Goal: Task Accomplishment & Management: Manage account settings

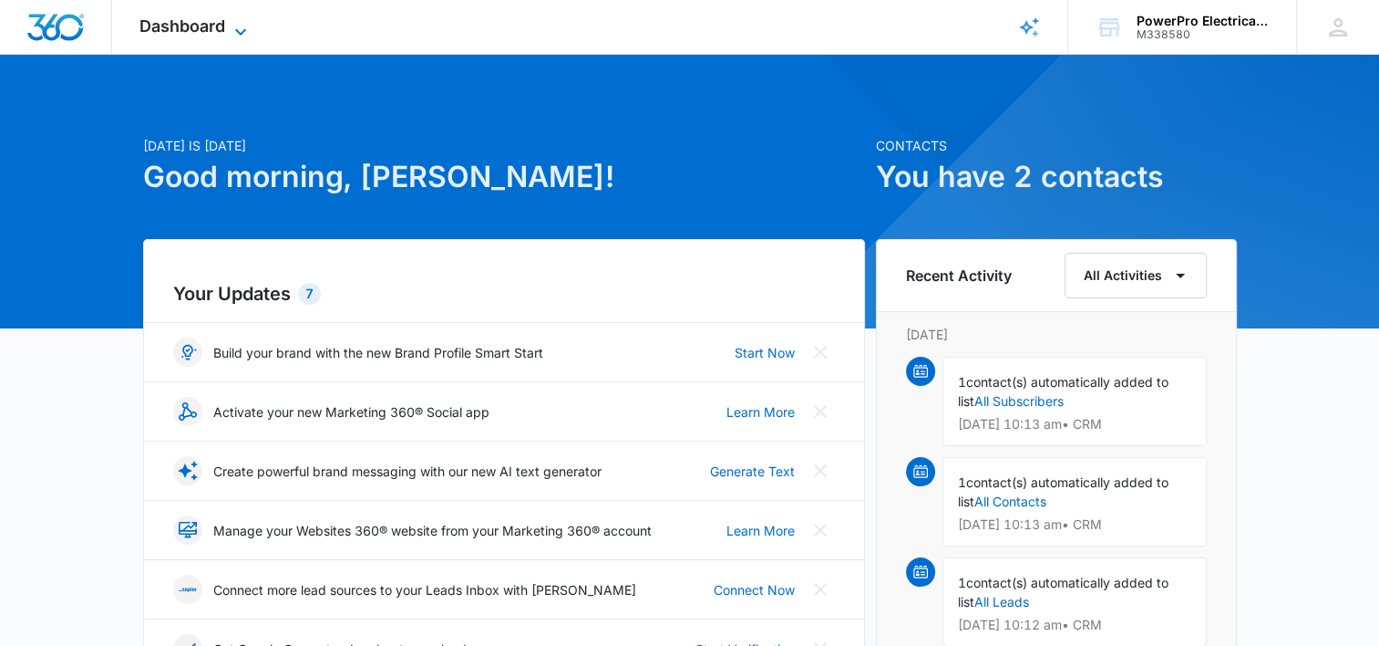
click at [241, 30] on icon at bounding box center [241, 32] width 22 height 22
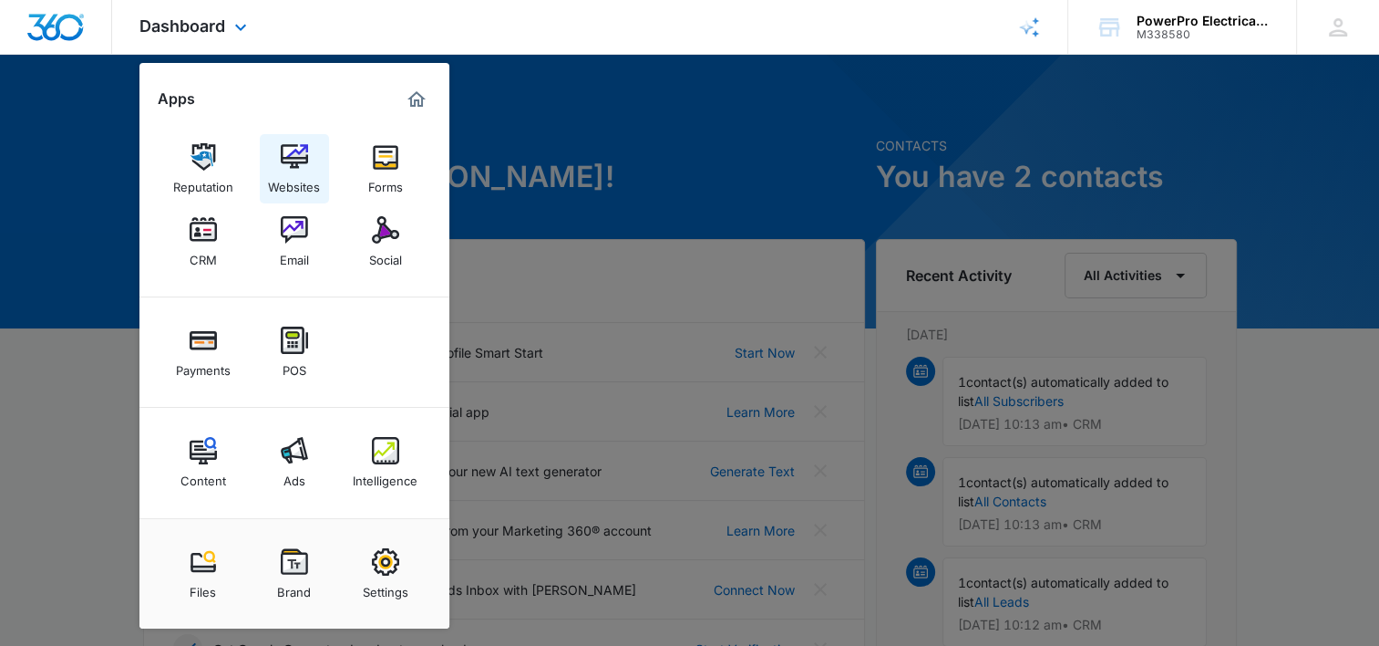
click at [295, 155] on img at bounding box center [294, 156] width 27 height 27
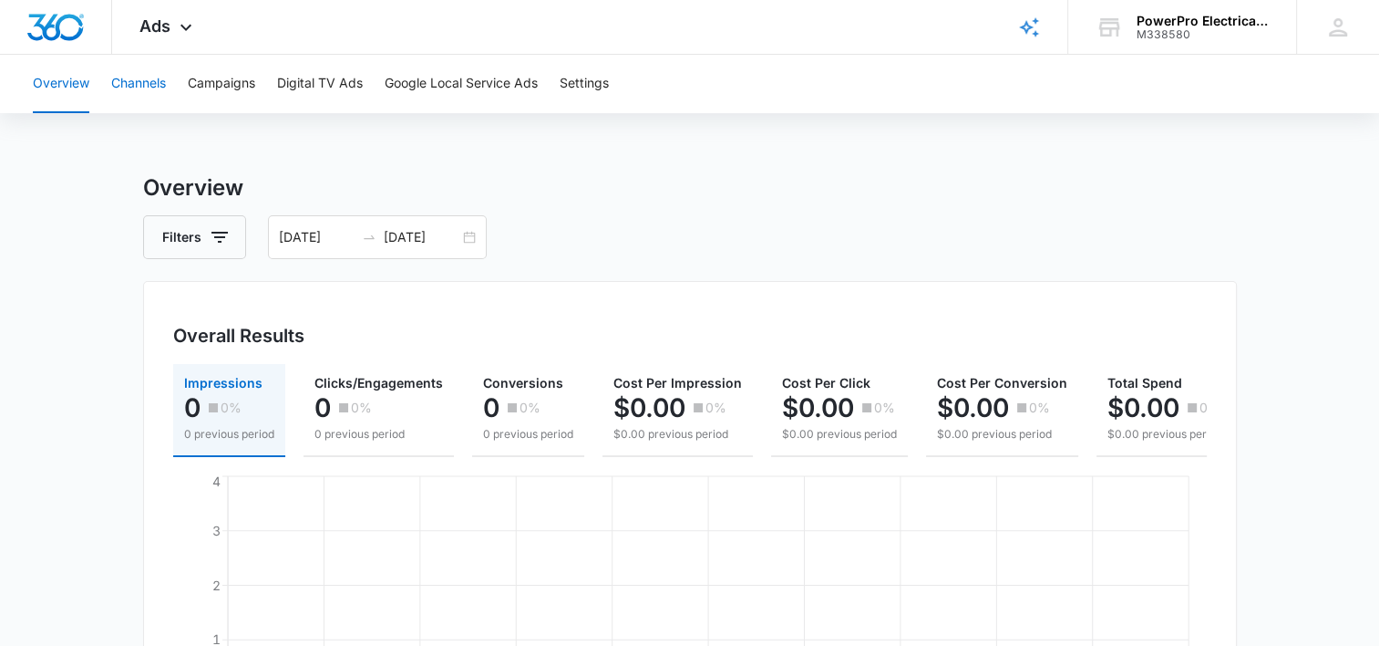
click at [136, 78] on button "Channels" at bounding box center [138, 84] width 55 height 58
click at [213, 84] on button "Campaigns" at bounding box center [221, 84] width 67 height 58
click at [304, 88] on button "Digital TV Ads" at bounding box center [320, 84] width 86 height 58
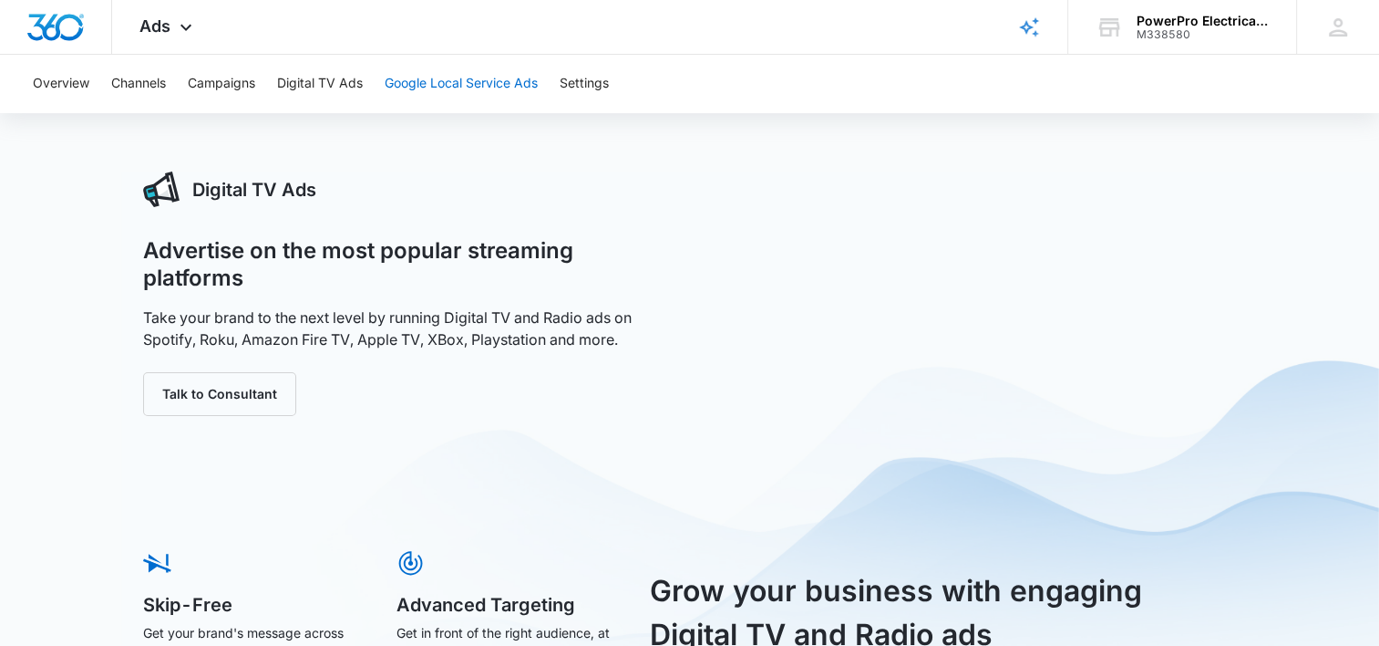
click at [425, 85] on button "Google Local Service Ads" at bounding box center [461, 84] width 153 height 58
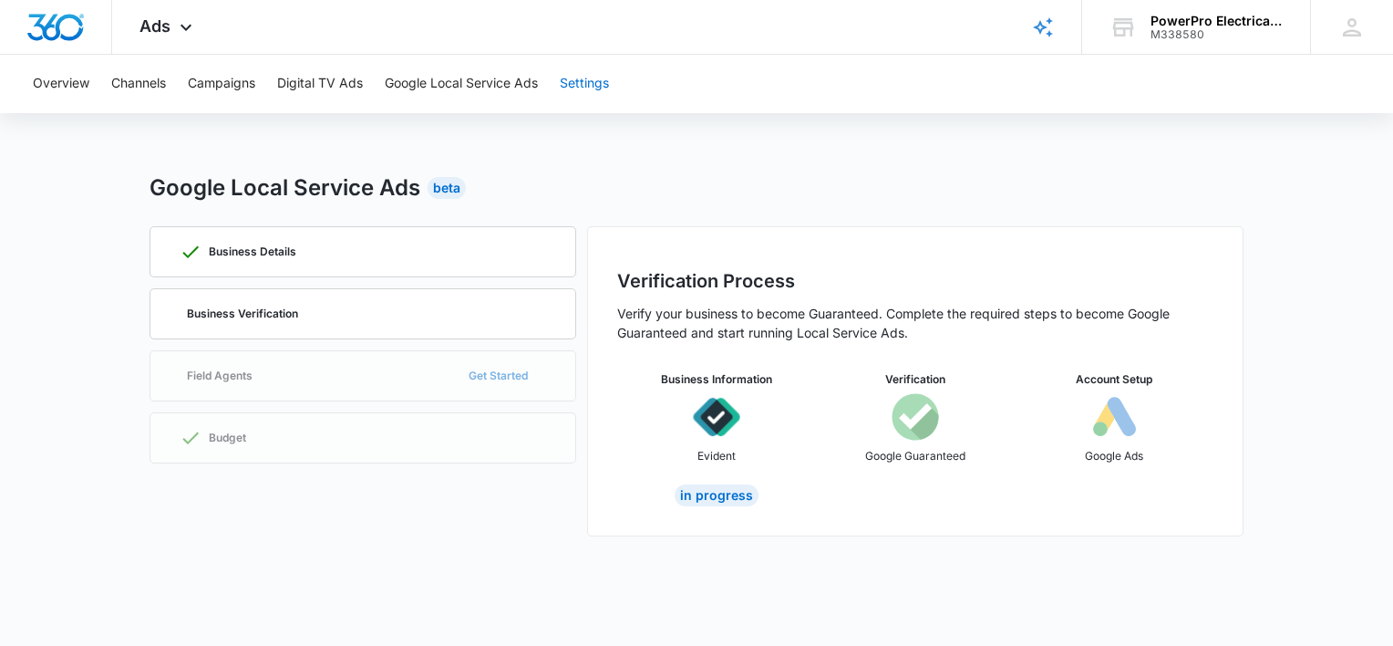
click at [587, 87] on button "Settings" at bounding box center [584, 84] width 49 height 58
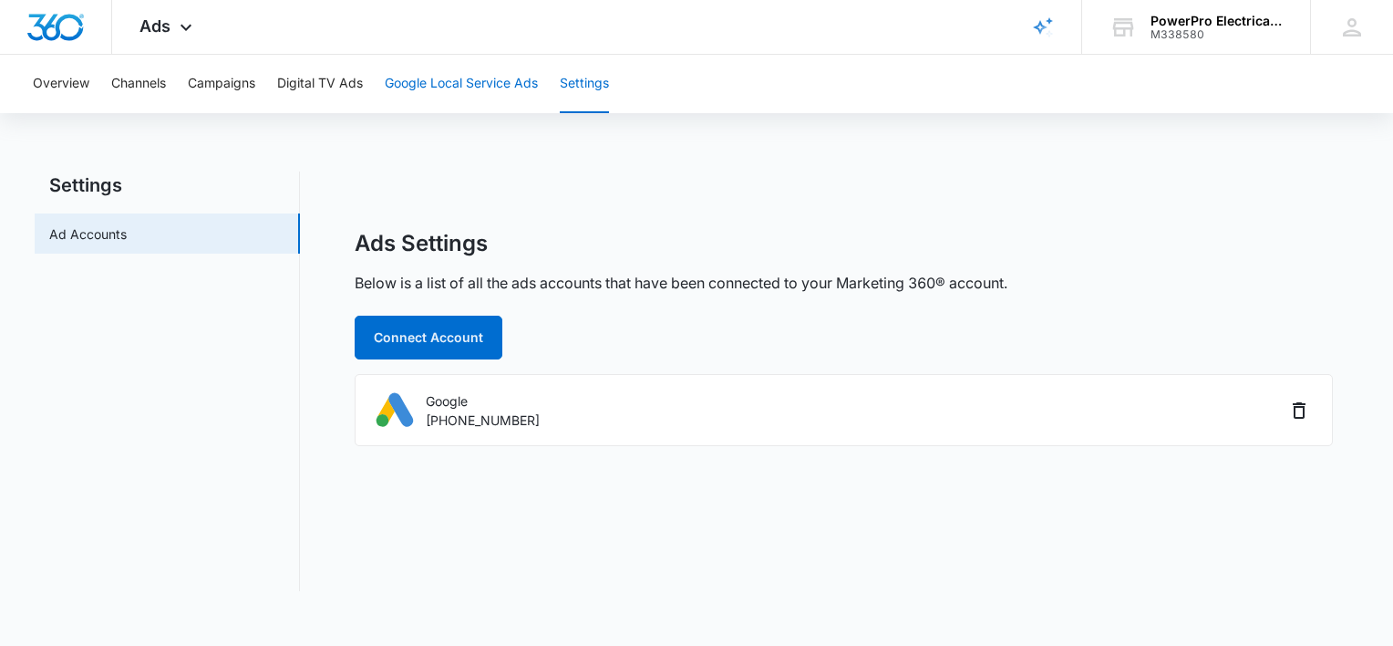
click at [455, 86] on button "Google Local Service Ads" at bounding box center [461, 84] width 153 height 58
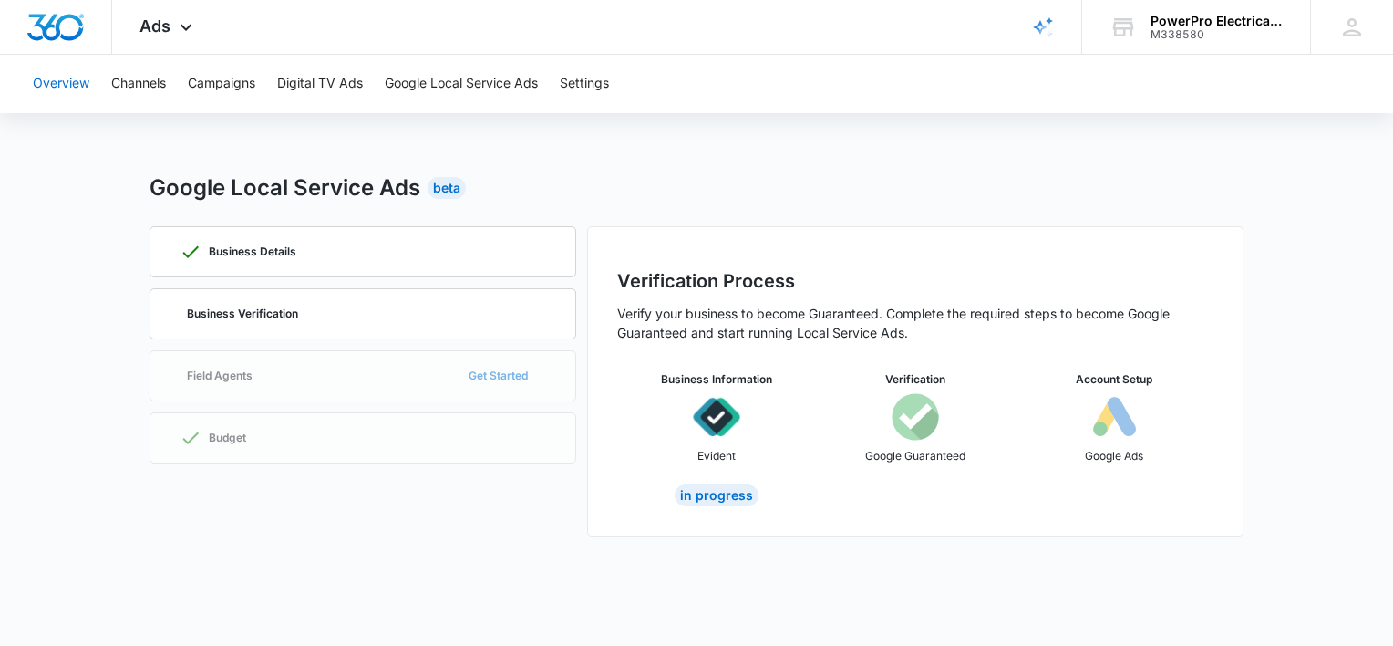
click at [36, 88] on button "Overview" at bounding box center [61, 84] width 57 height 58
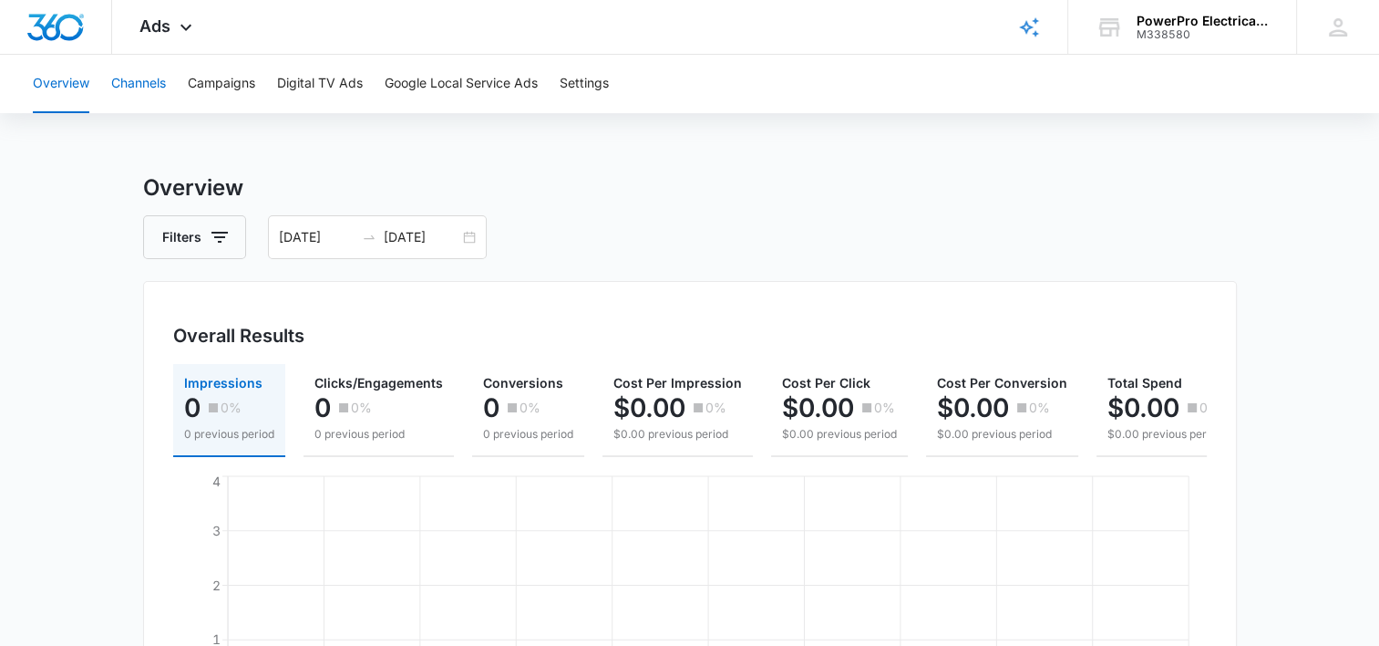
click at [139, 85] on button "Channels" at bounding box center [138, 84] width 55 height 58
click at [229, 81] on button "Campaigns" at bounding box center [221, 84] width 67 height 58
click at [325, 77] on button "Digital TV Ads" at bounding box center [320, 84] width 86 height 58
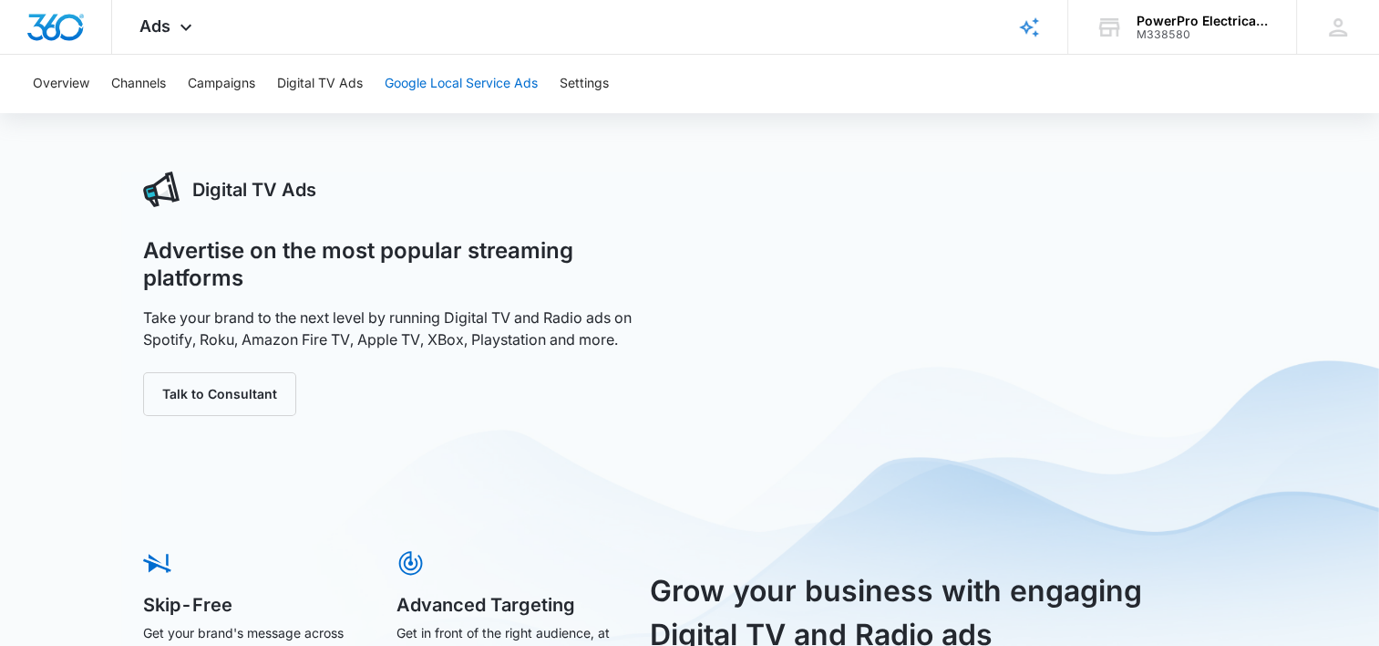
click at [438, 78] on button "Google Local Service Ads" at bounding box center [461, 84] width 153 height 58
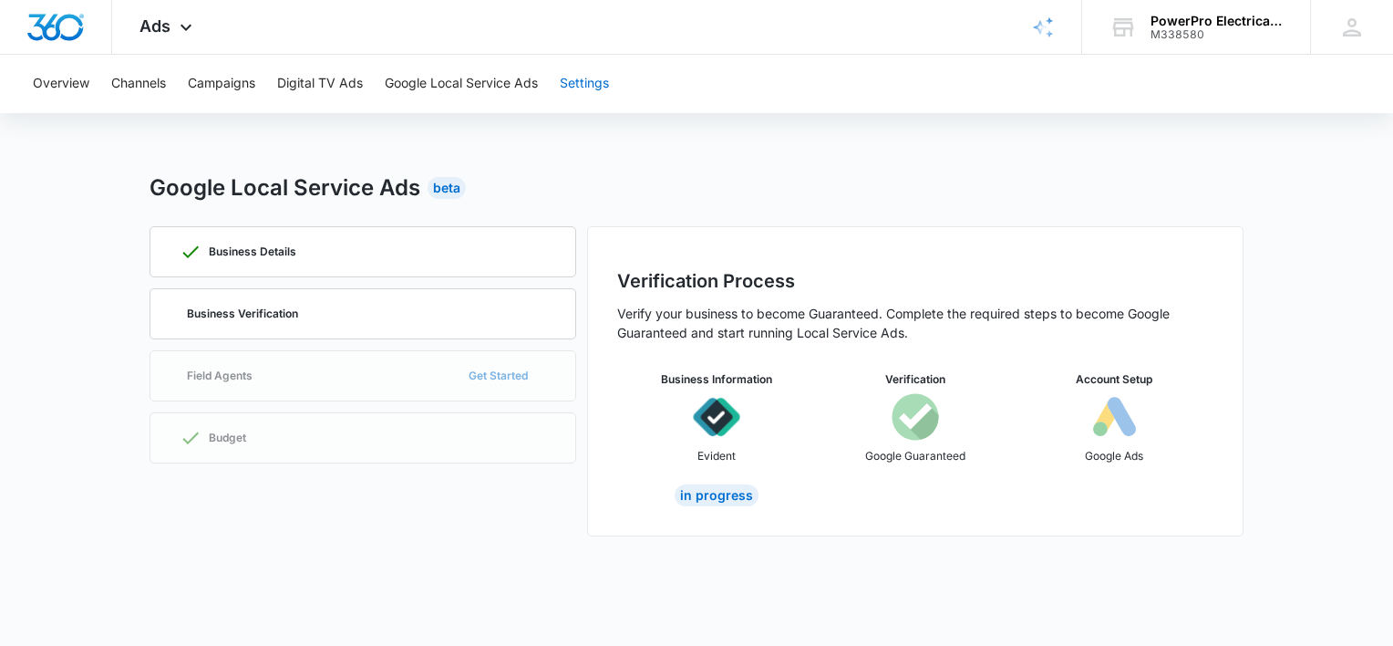
click at [574, 89] on button "Settings" at bounding box center [584, 84] width 49 height 58
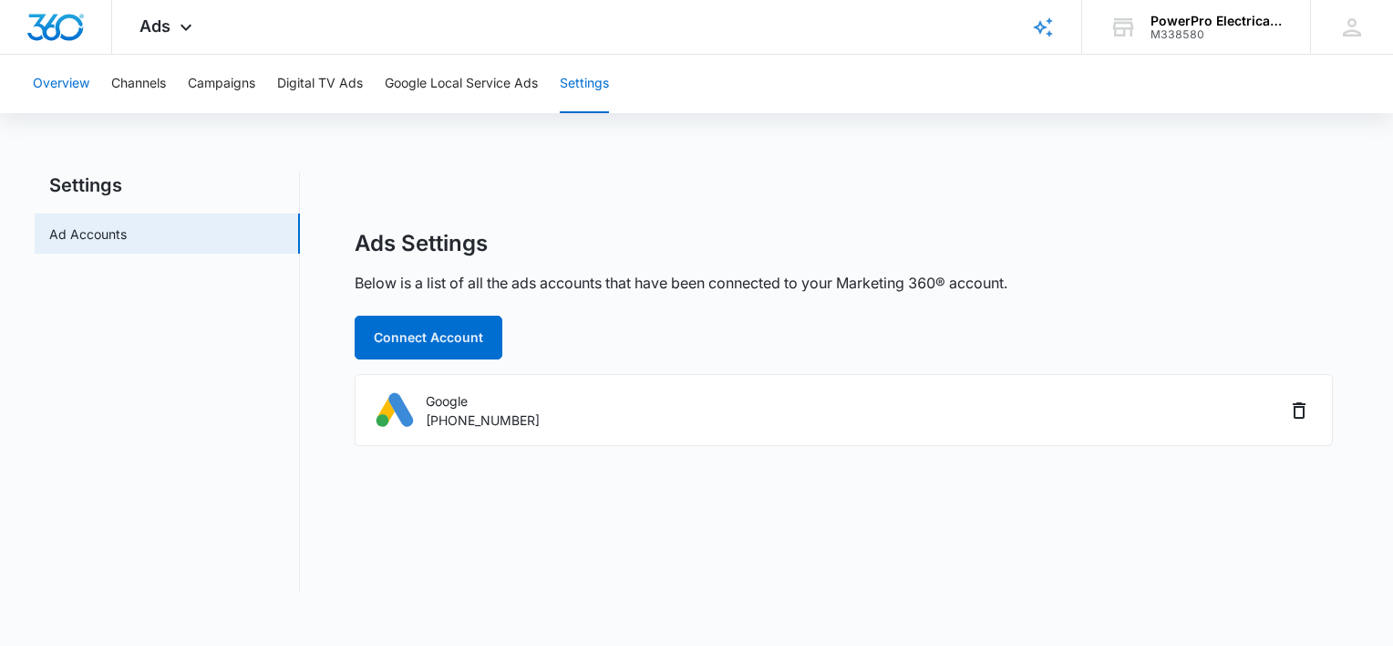
click at [46, 84] on button "Overview" at bounding box center [61, 84] width 57 height 58
